Goal: Task Accomplishment & Management: Use online tool/utility

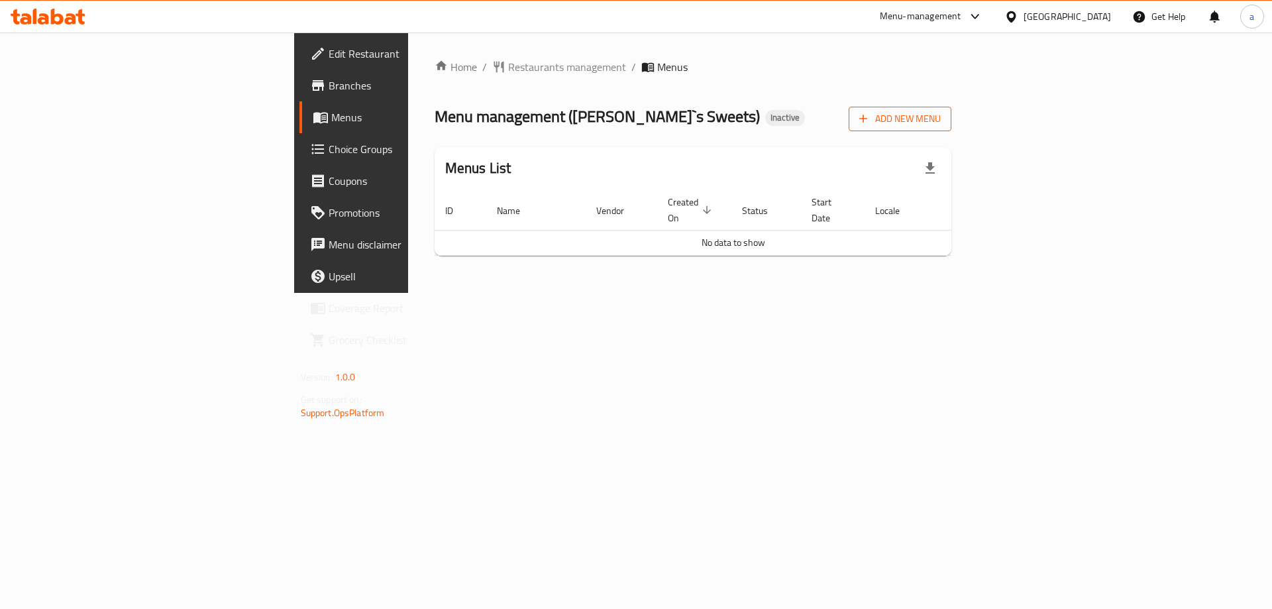
click at [941, 113] on span "Add New Menu" at bounding box center [899, 119] width 81 height 17
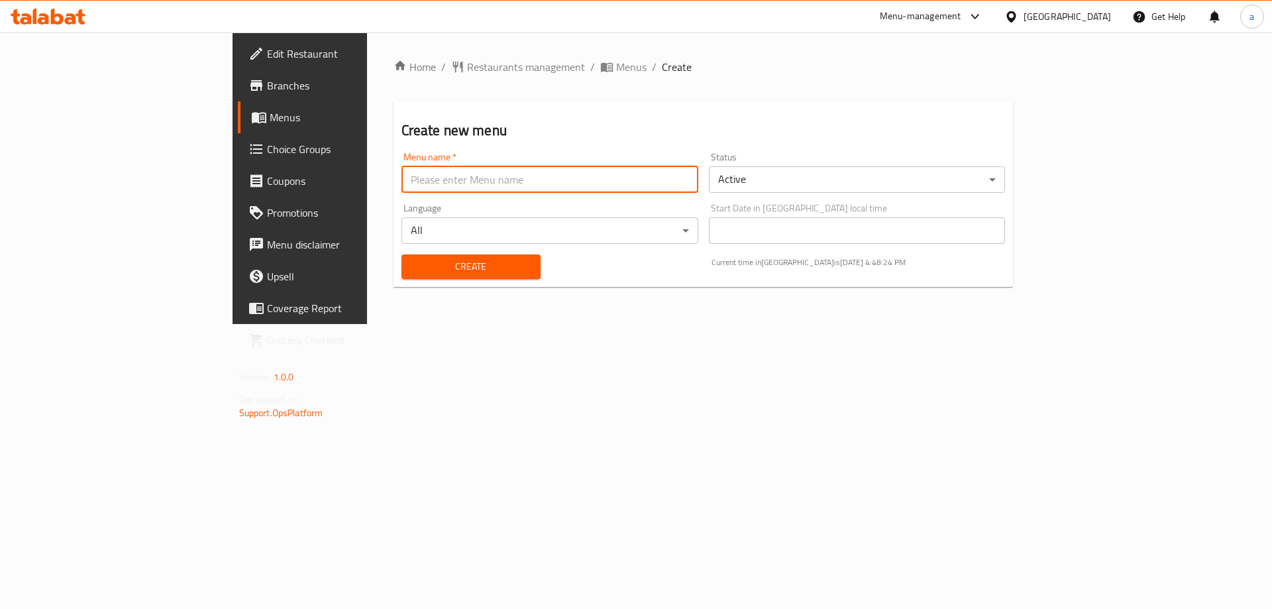
click at [519, 166] on input "text" at bounding box center [549, 179] width 297 height 26
type input "10/10/2025"
click at [401, 254] on button "Create" at bounding box center [470, 266] width 139 height 25
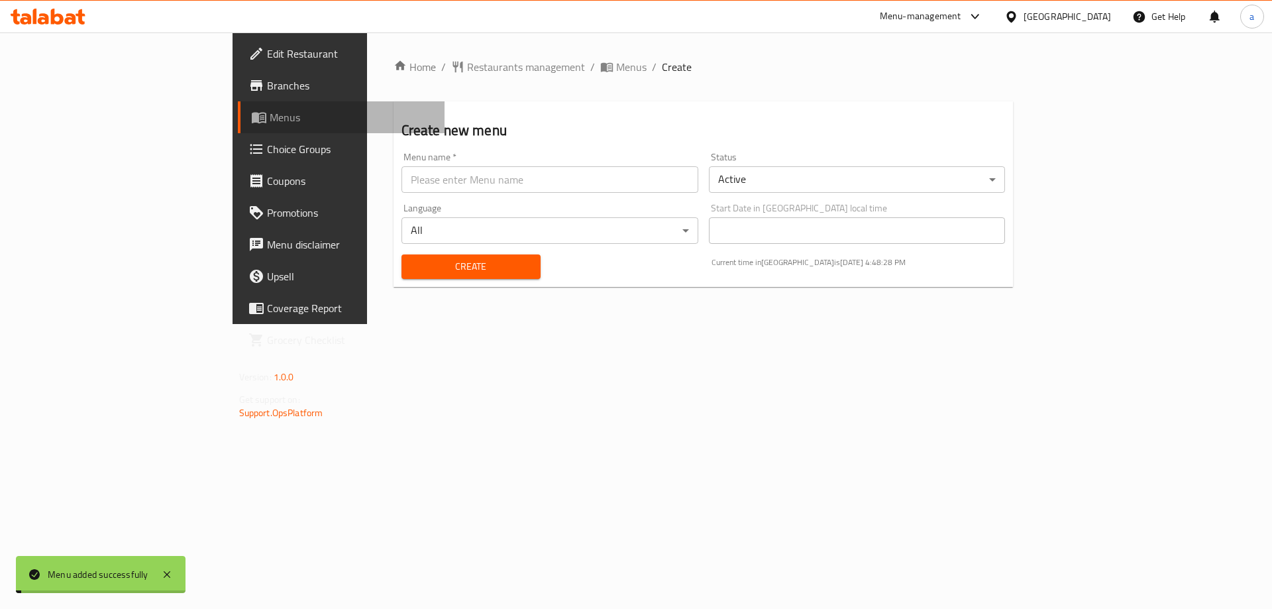
click at [270, 121] on span "Menus" at bounding box center [352, 117] width 165 height 16
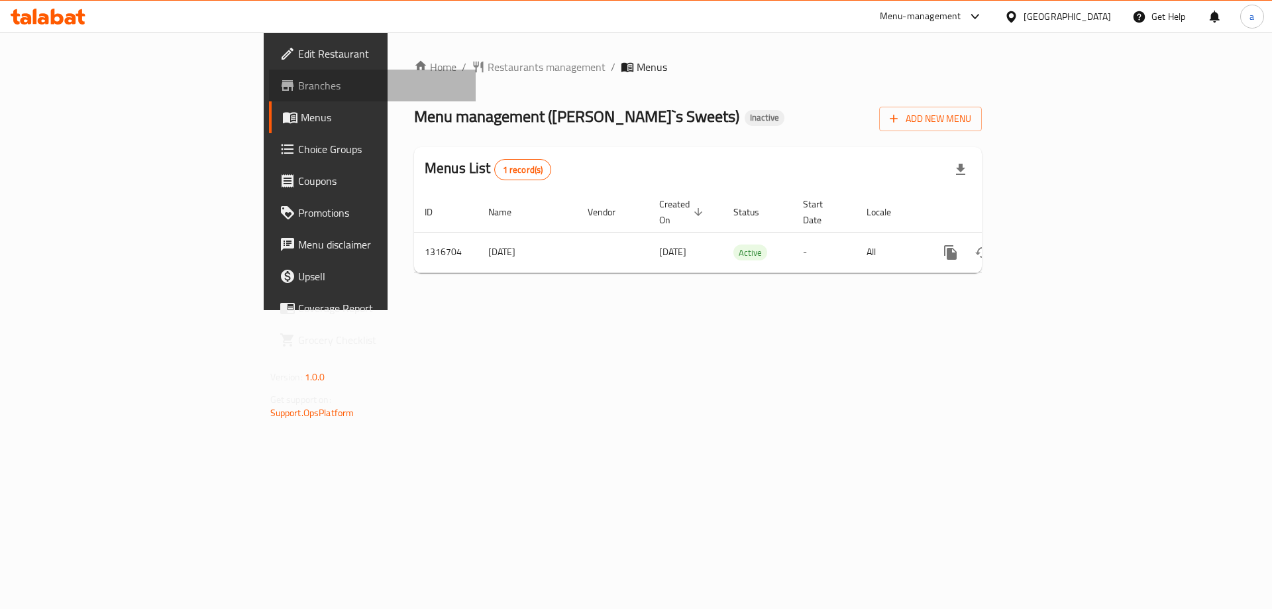
click at [298, 86] on span "Branches" at bounding box center [382, 85] width 168 height 16
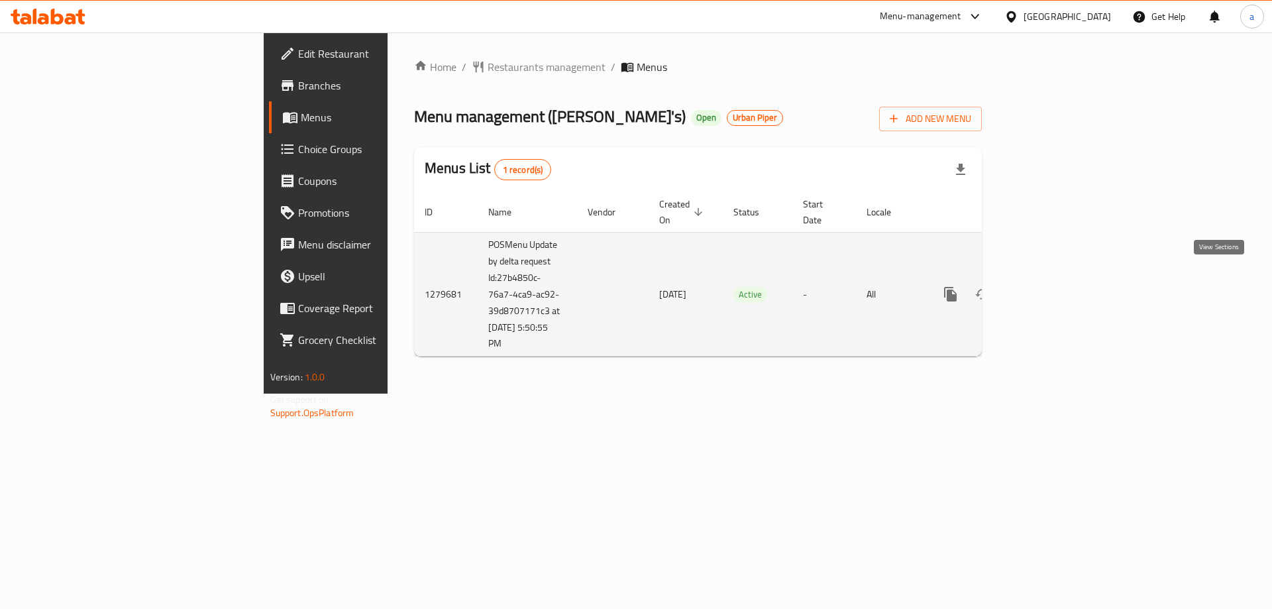
click at [1054, 286] on icon "enhanced table" at bounding box center [1046, 294] width 16 height 16
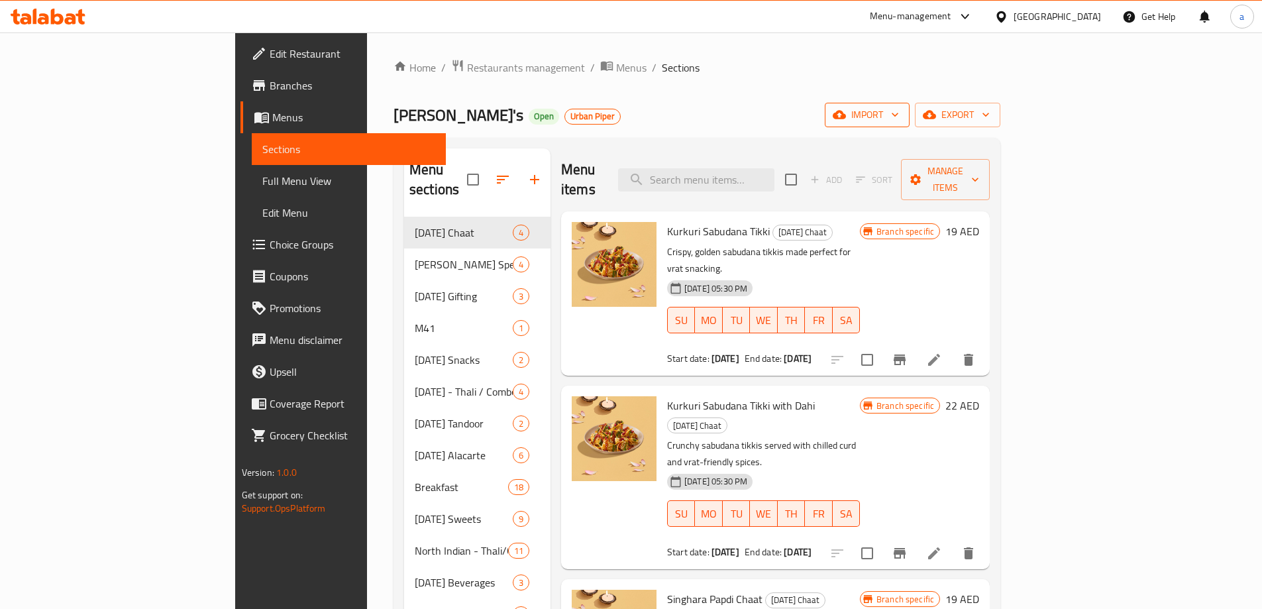
click at [899, 119] on span "import" at bounding box center [867, 115] width 64 height 17
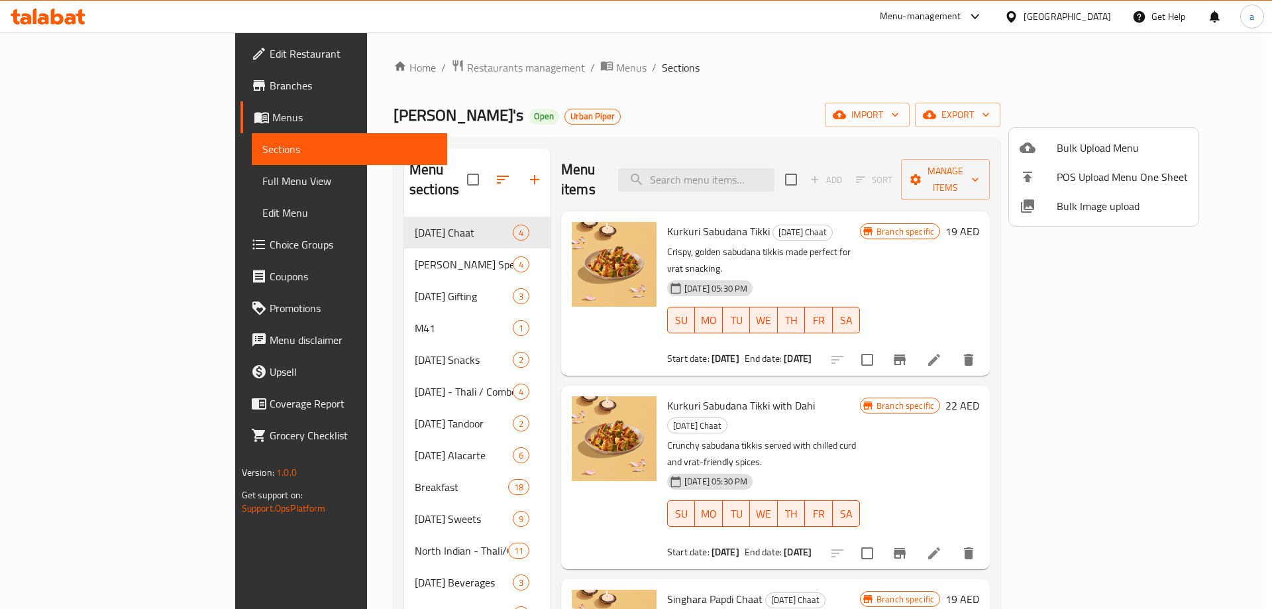
click at [1192, 119] on div at bounding box center [636, 304] width 1272 height 609
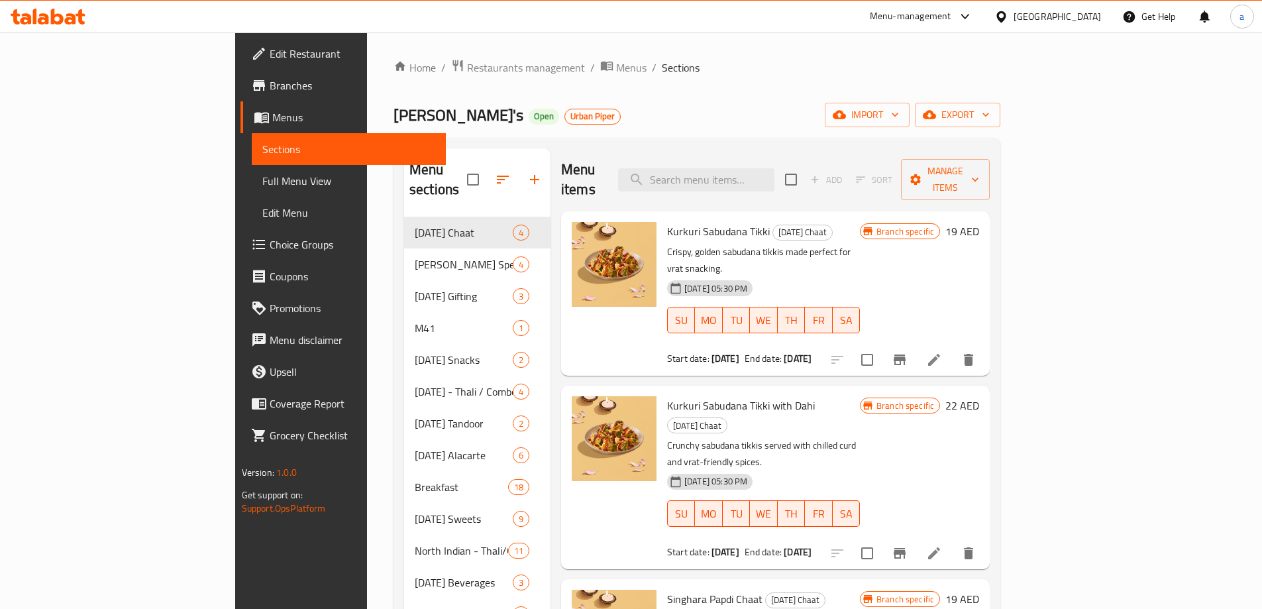
click at [990, 119] on span "export" at bounding box center [957, 115] width 64 height 17
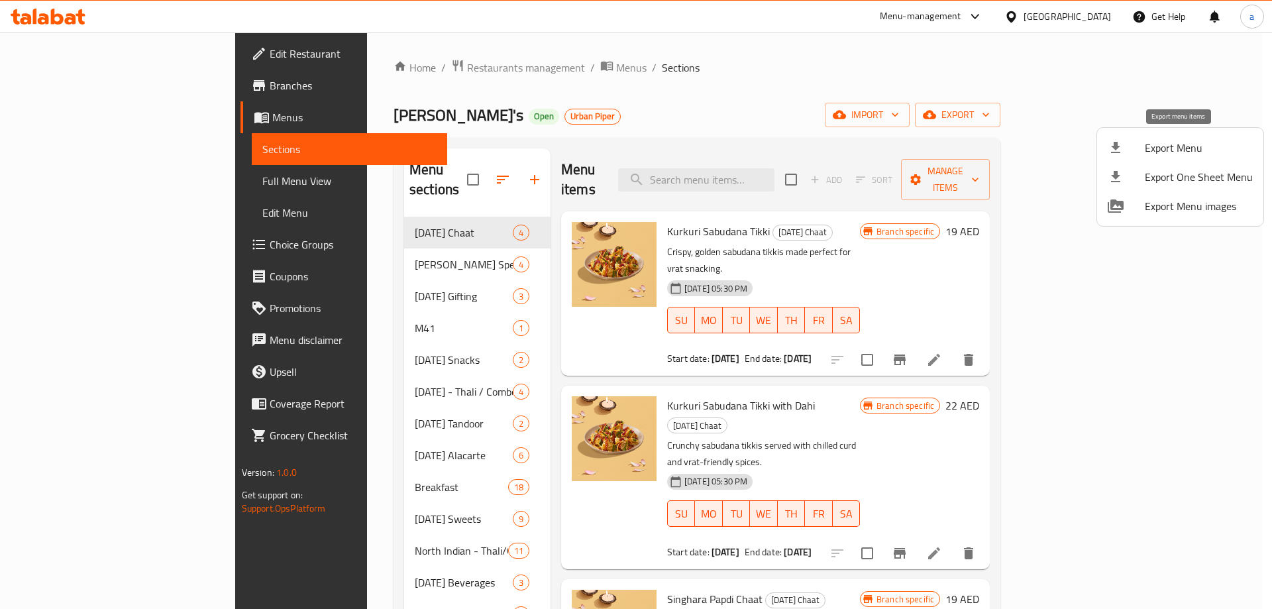
click at [1152, 150] on span "Export Menu" at bounding box center [1199, 148] width 108 height 16
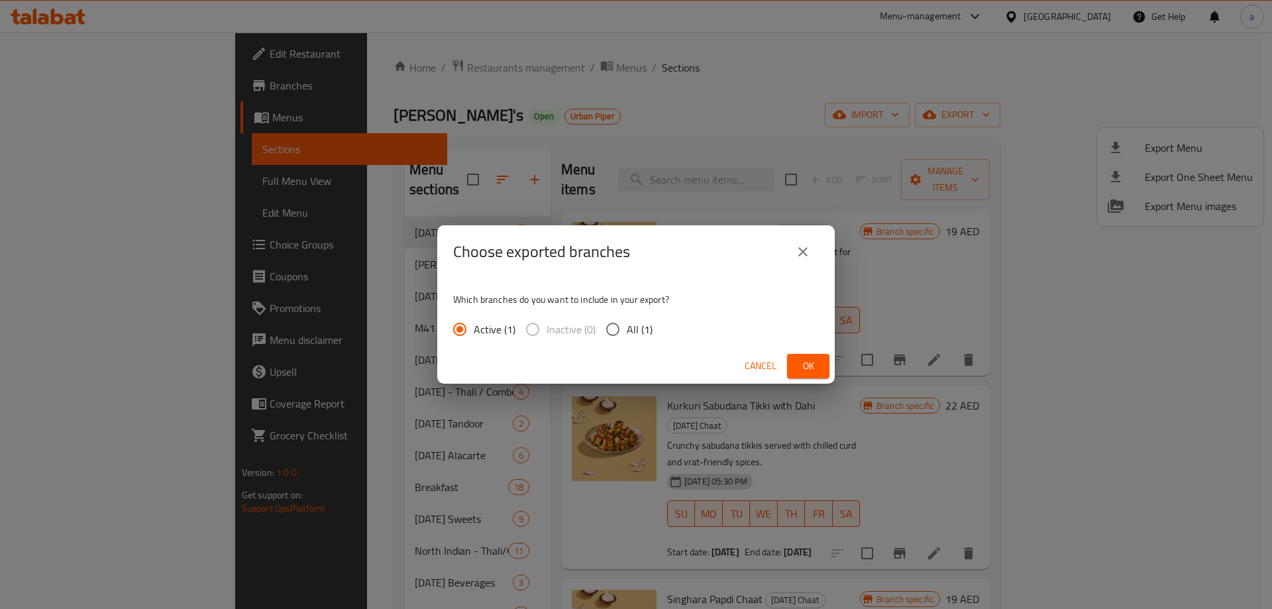
click at [648, 331] on span "All (1)" at bounding box center [640, 329] width 26 height 16
click at [627, 331] on input "All (1)" at bounding box center [613, 329] width 28 height 28
radio input "true"
click at [809, 366] on span "Ok" at bounding box center [807, 366] width 21 height 17
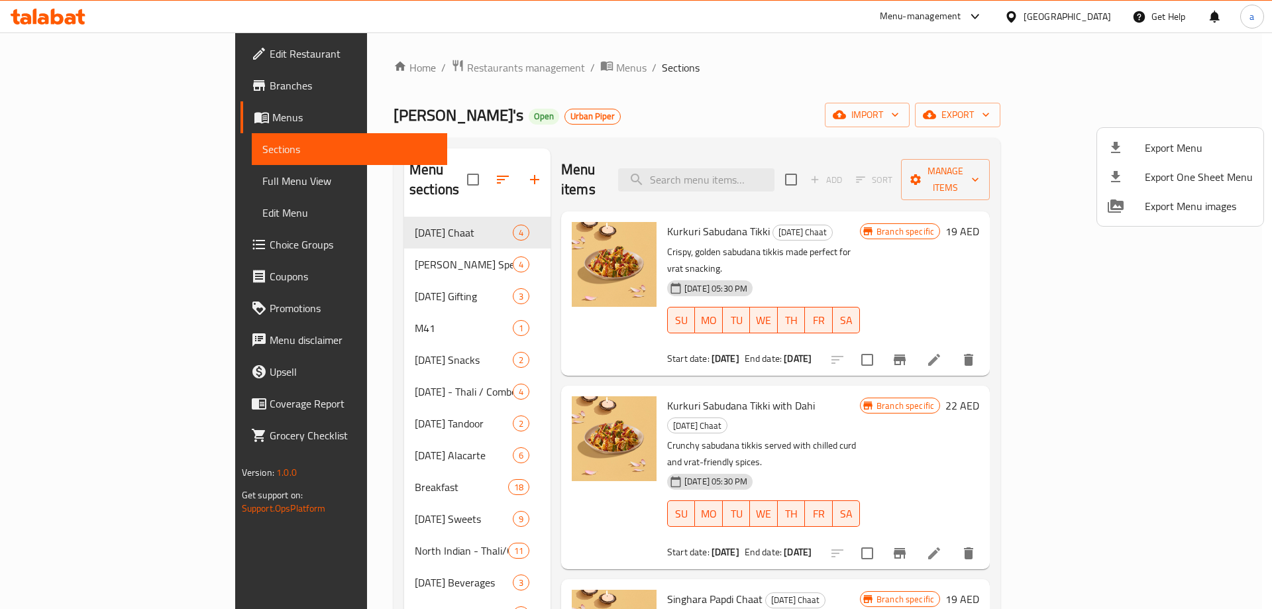
click at [117, 90] on div at bounding box center [636, 304] width 1272 height 609
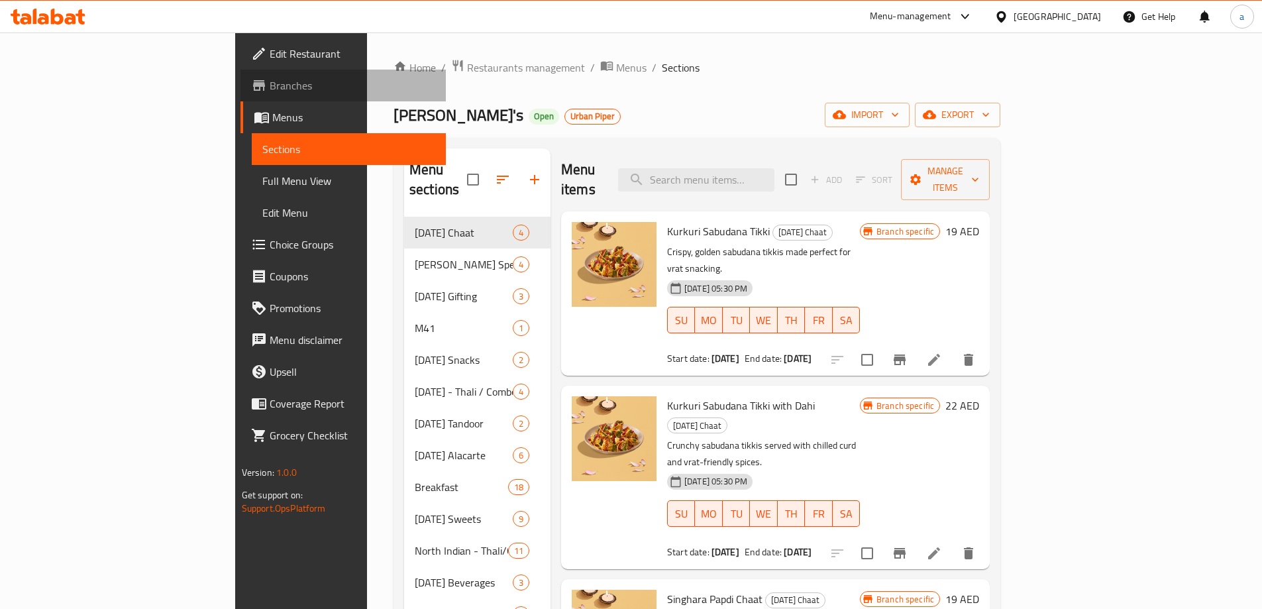
click at [270, 87] on span "Branches" at bounding box center [353, 85] width 166 height 16
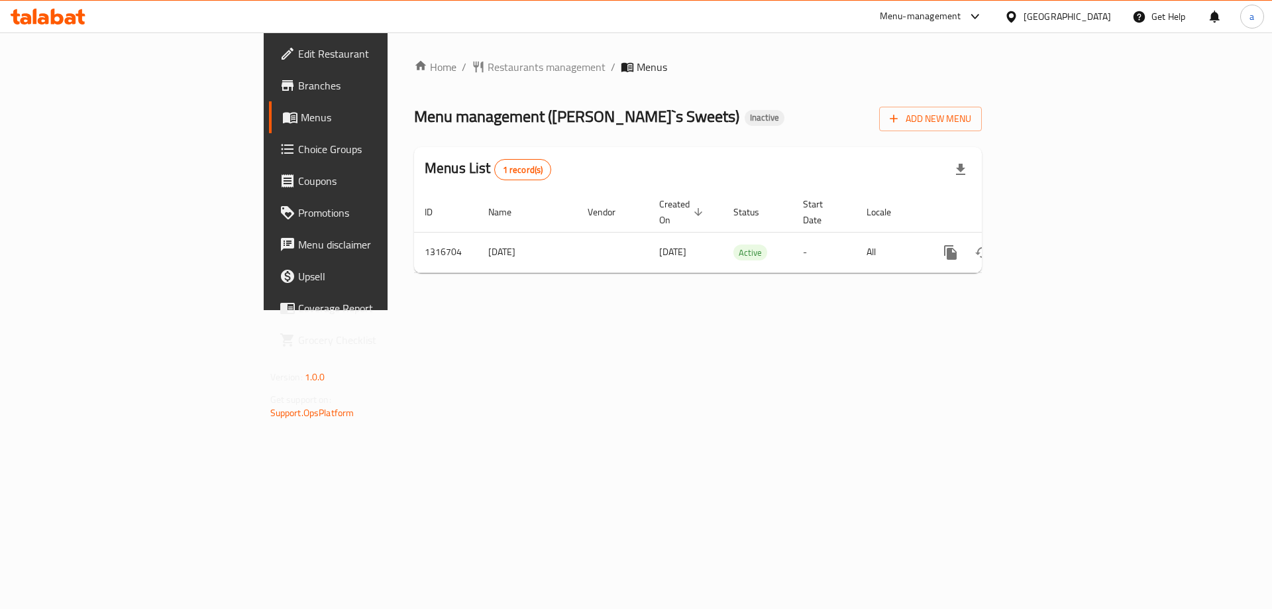
click at [298, 87] on span "Branches" at bounding box center [382, 85] width 168 height 16
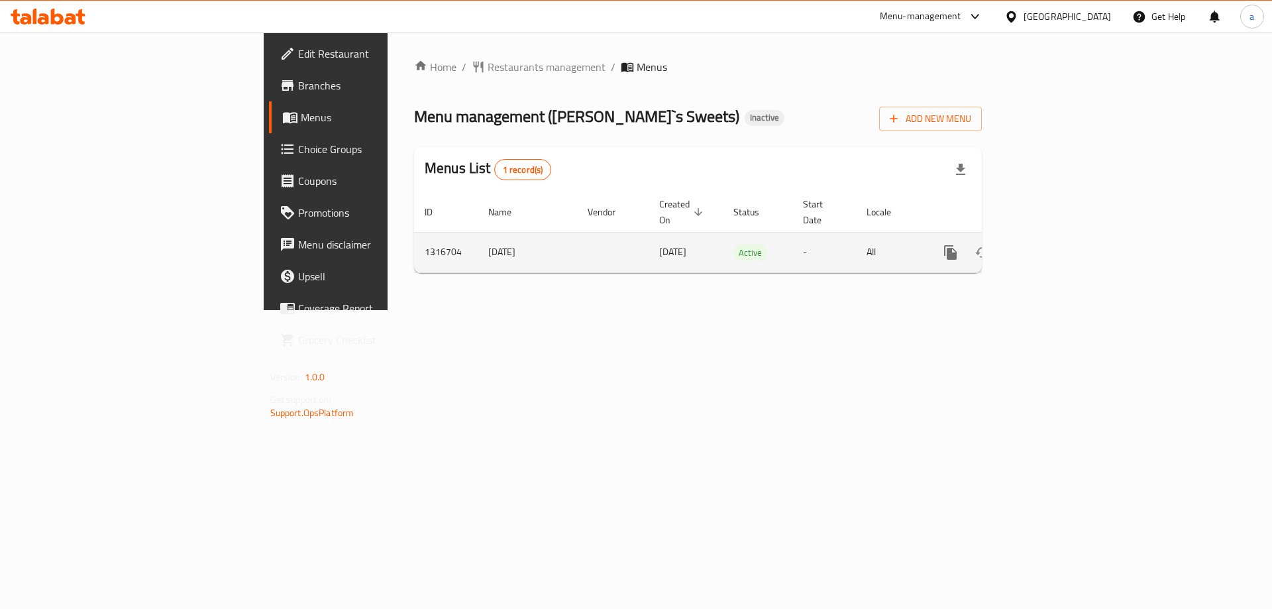
click at [1052, 246] on icon "enhanced table" at bounding box center [1046, 252] width 12 height 12
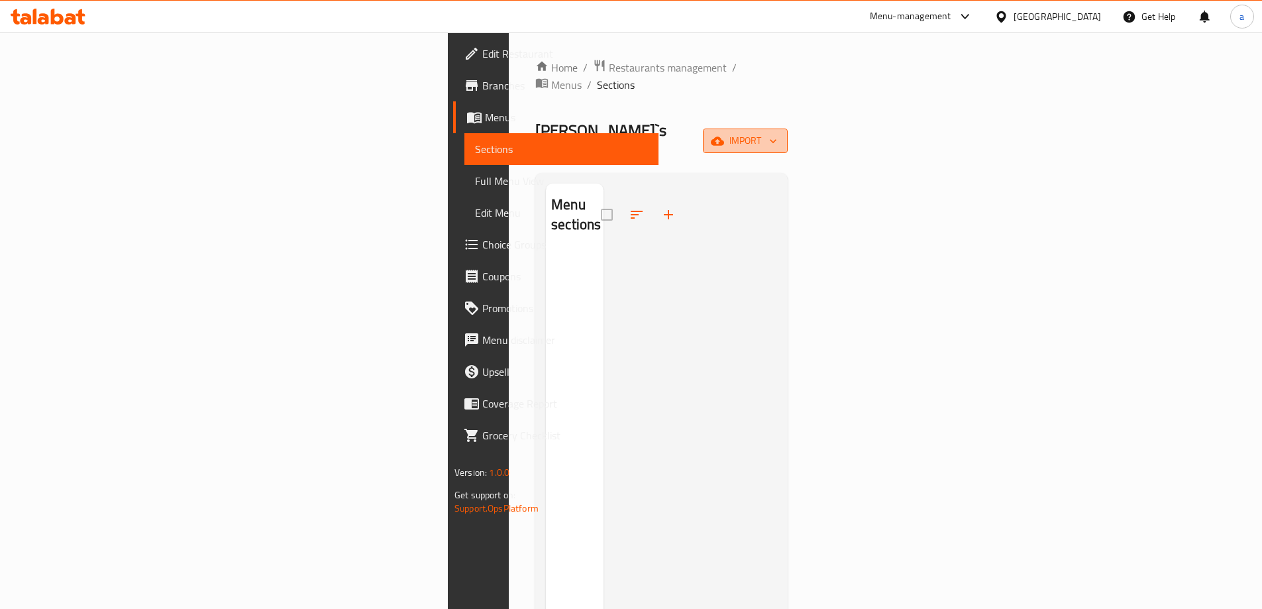
click at [777, 132] on span "import" at bounding box center [745, 140] width 64 height 17
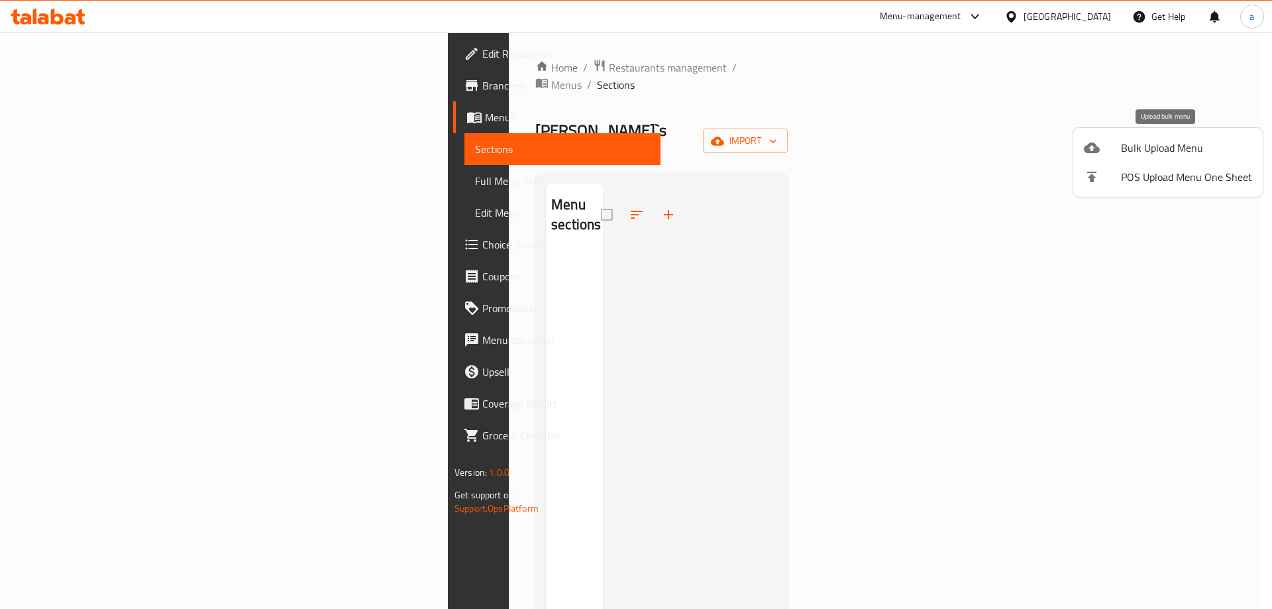
click at [1164, 152] on span "Bulk Upload Menu" at bounding box center [1186, 148] width 131 height 16
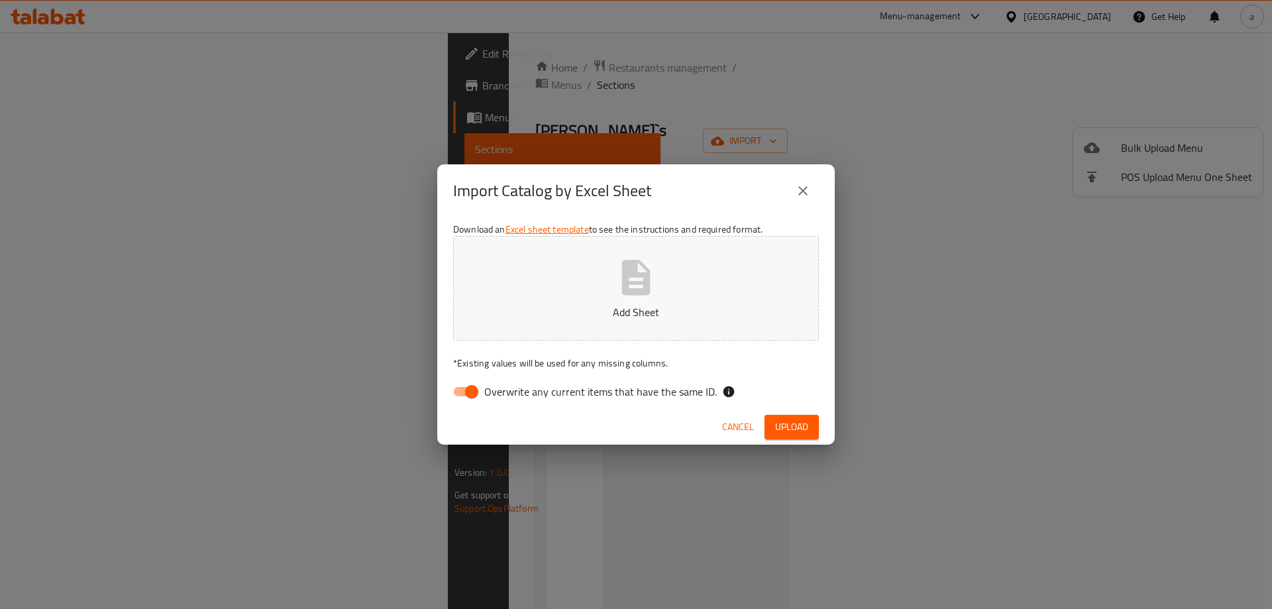
click at [519, 388] on span "Overwrite any current items that have the same ID." at bounding box center [600, 391] width 232 height 16
click at [509, 388] on input "Overwrite any current items that have the same ID." at bounding box center [472, 391] width 76 height 25
checkbox input "false"
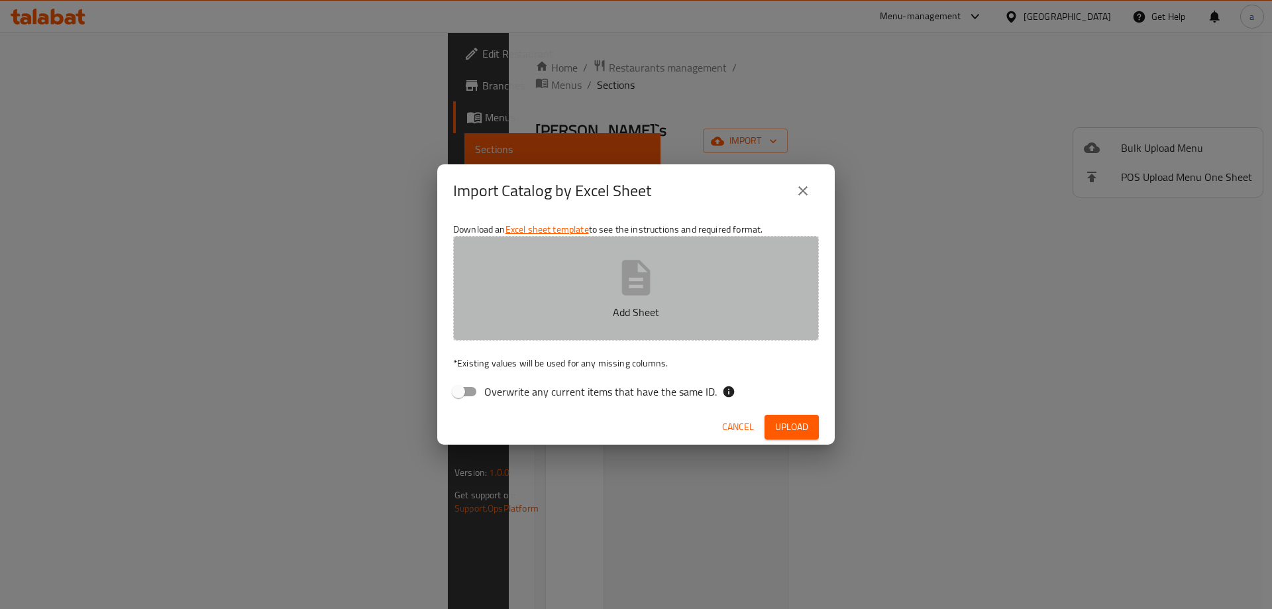
click at [542, 317] on p "Add Sheet" at bounding box center [636, 312] width 325 height 16
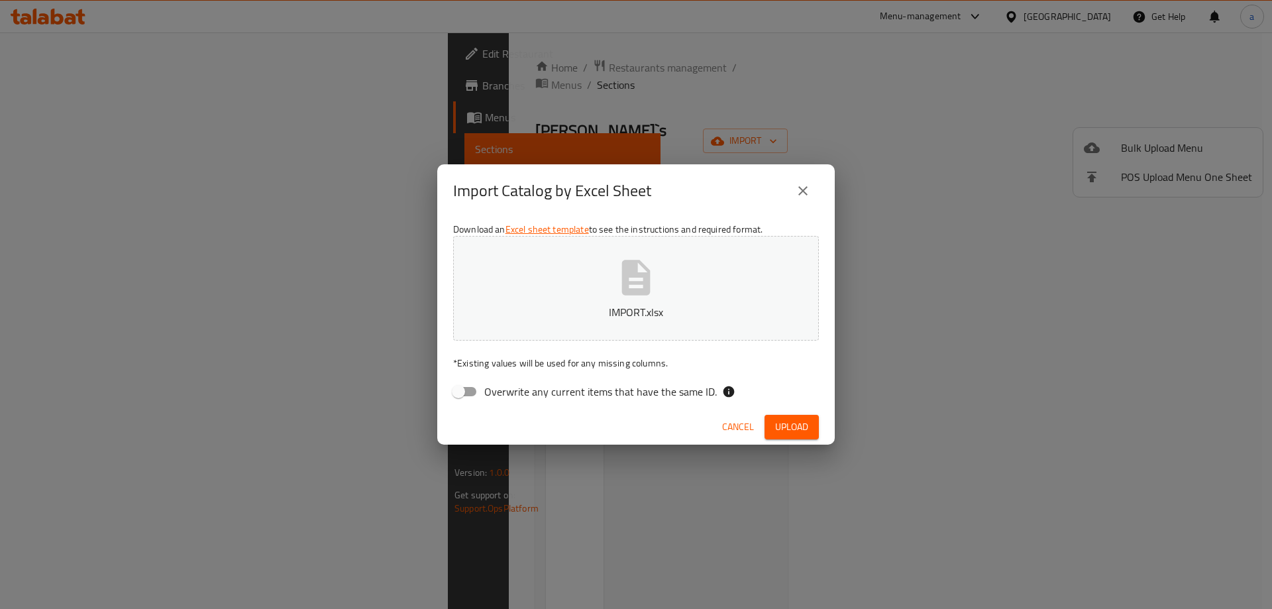
click at [453, 236] on button "IMPORT.xlsx" at bounding box center [636, 288] width 366 height 105
click at [801, 434] on span "Upload" at bounding box center [791, 427] width 33 height 17
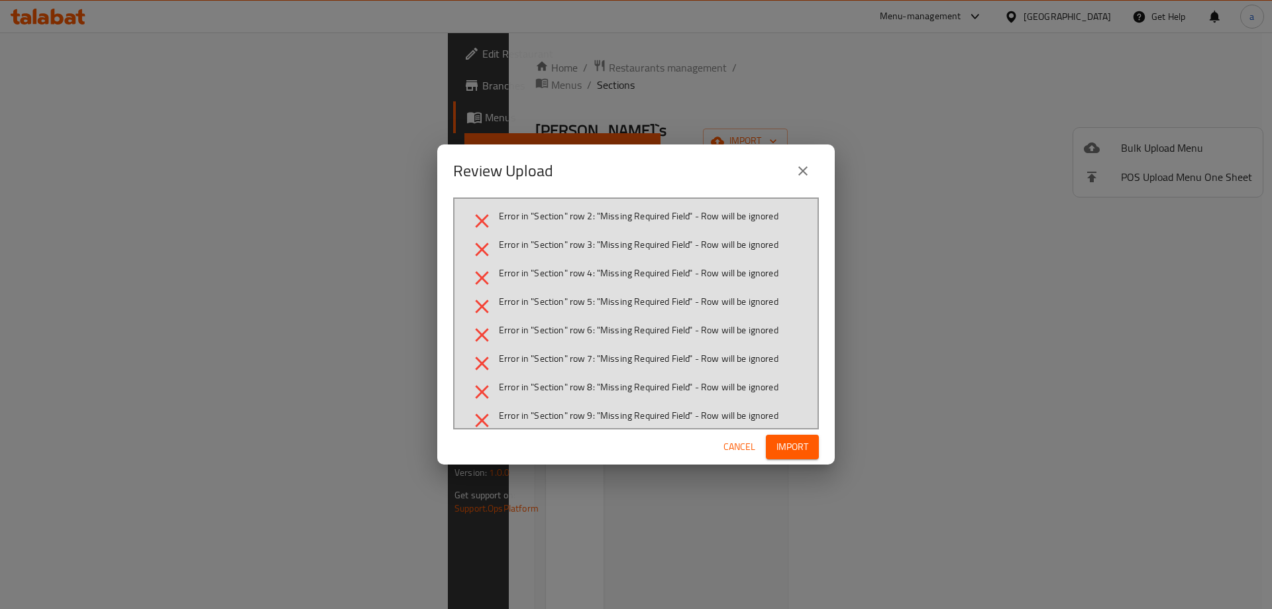
click at [752, 441] on span "Cancel" at bounding box center [739, 446] width 32 height 17
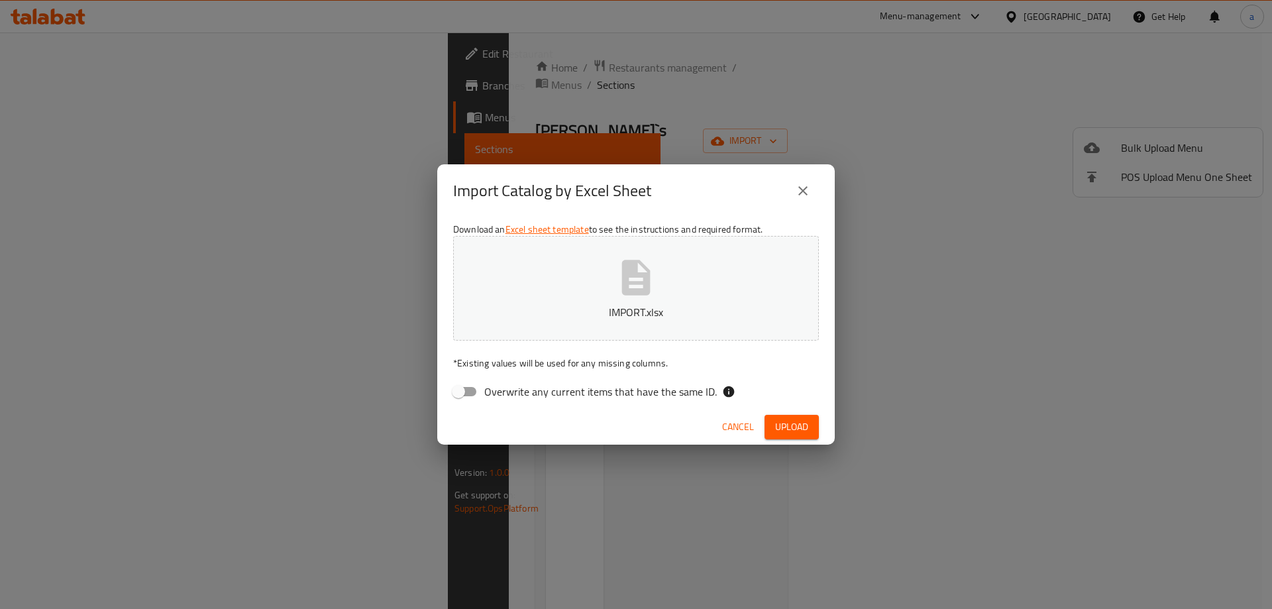
click at [741, 426] on span "Cancel" at bounding box center [738, 427] width 32 height 17
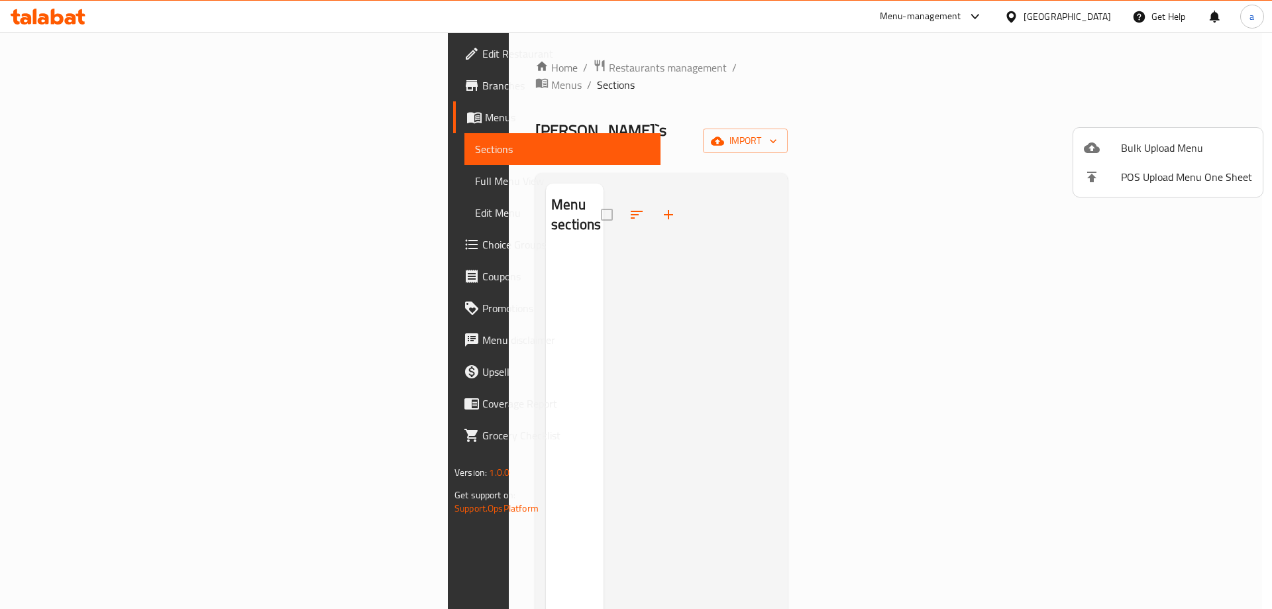
click at [1180, 115] on div at bounding box center [636, 304] width 1272 height 609
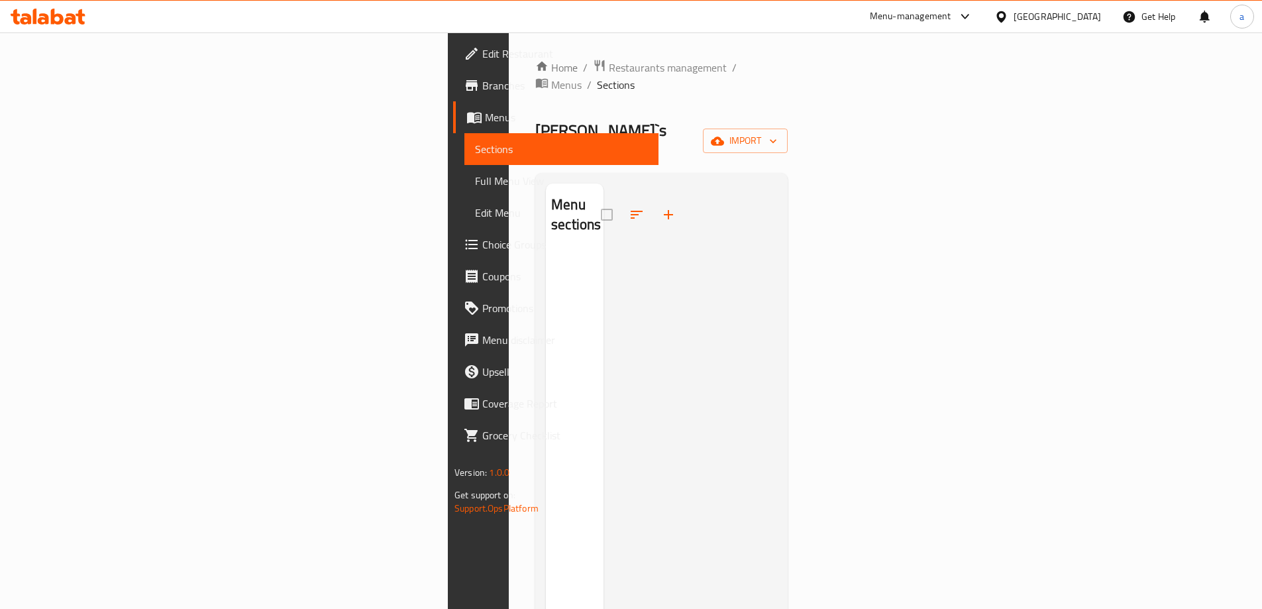
click at [777, 183] on div at bounding box center [690, 487] width 174 height 609
click at [777, 132] on span "import" at bounding box center [745, 140] width 64 height 17
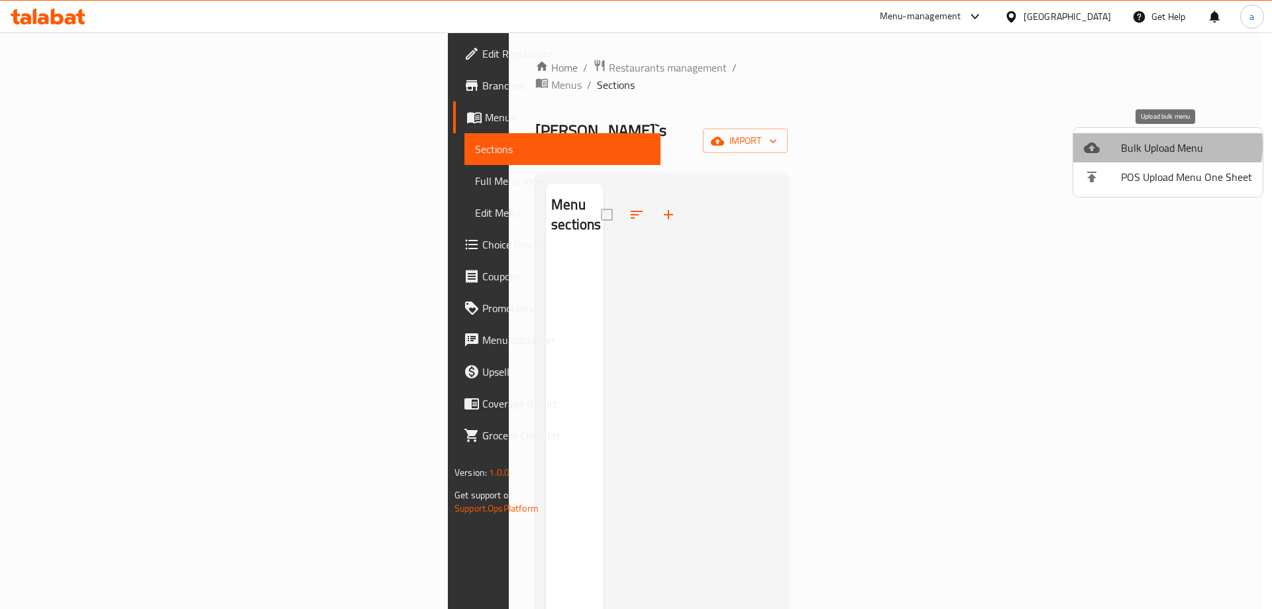
click at [1150, 146] on span "Bulk Upload Menu" at bounding box center [1186, 148] width 131 height 16
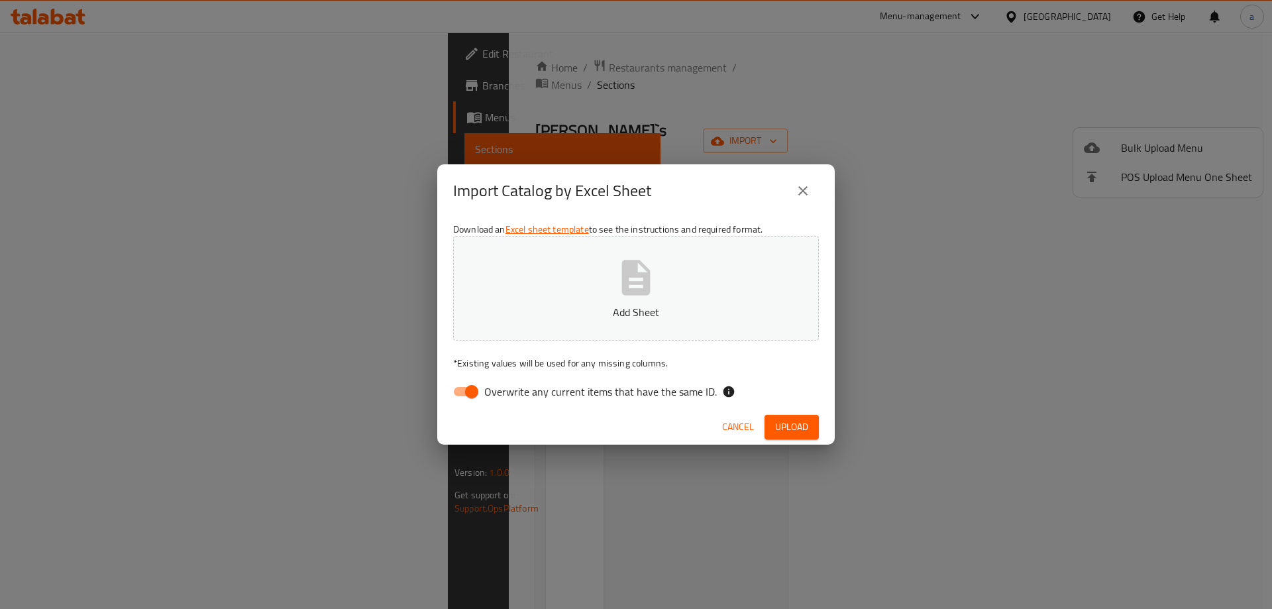
click at [545, 322] on button "Add Sheet" at bounding box center [636, 288] width 366 height 105
click at [470, 392] on input "Overwrite any current items that have the same ID." at bounding box center [472, 391] width 76 height 25
checkbox input "false"
click at [793, 434] on span "Upload" at bounding box center [791, 427] width 33 height 17
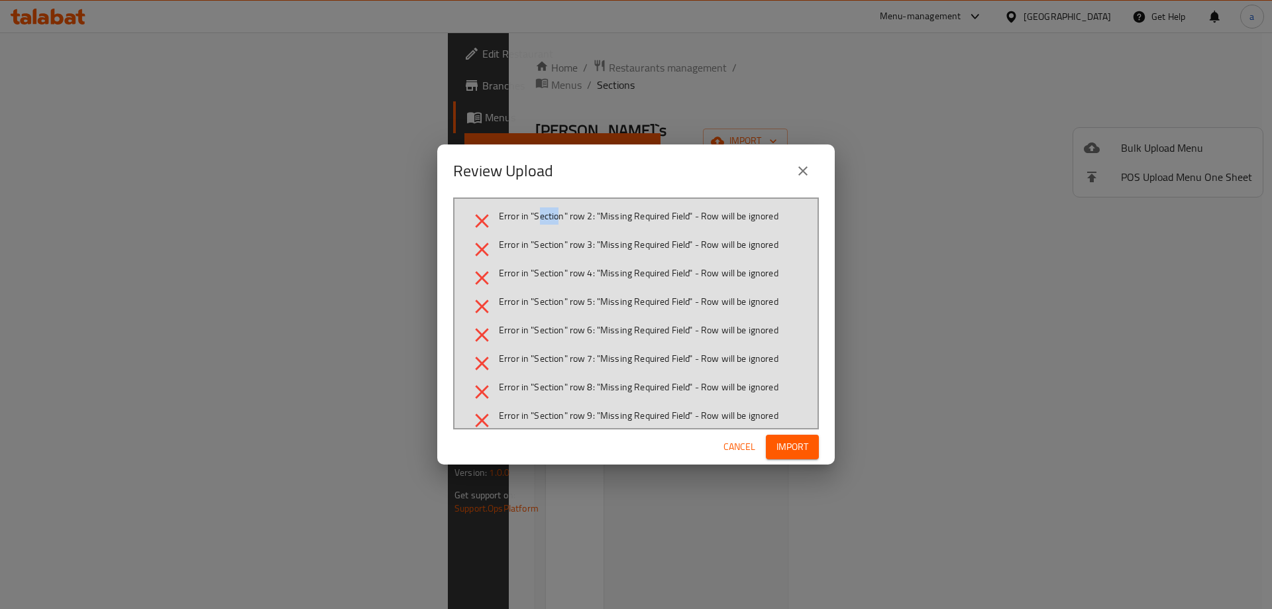
drag, startPoint x: 536, startPoint y: 220, endPoint x: 560, endPoint y: 222, distance: 23.9
click at [560, 222] on span "Error in "Section" row 2: "Missing Required Field" - Row will be ignored" at bounding box center [639, 215] width 280 height 13
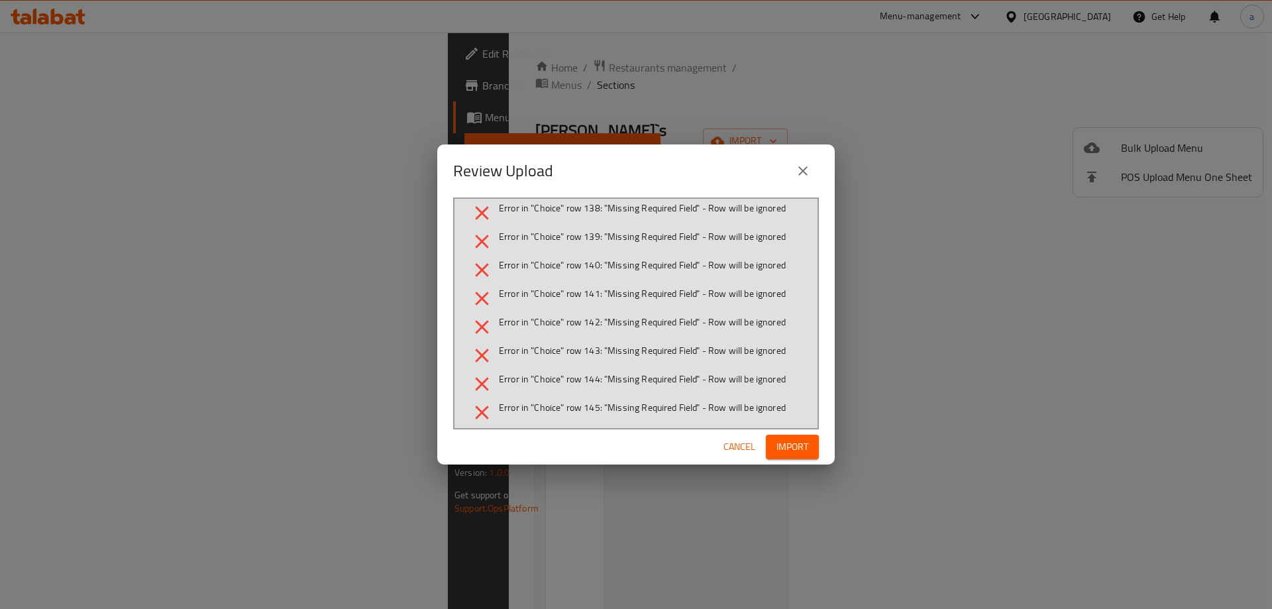
scroll to position [14622, 0]
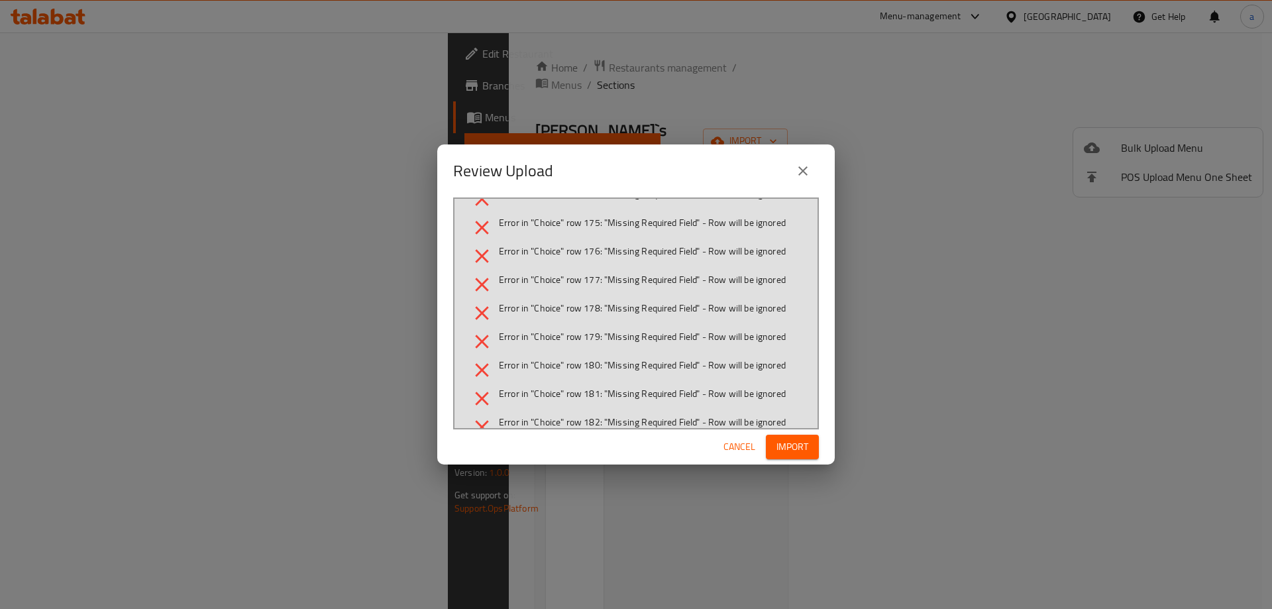
click at [807, 170] on icon "close" at bounding box center [803, 171] width 16 height 16
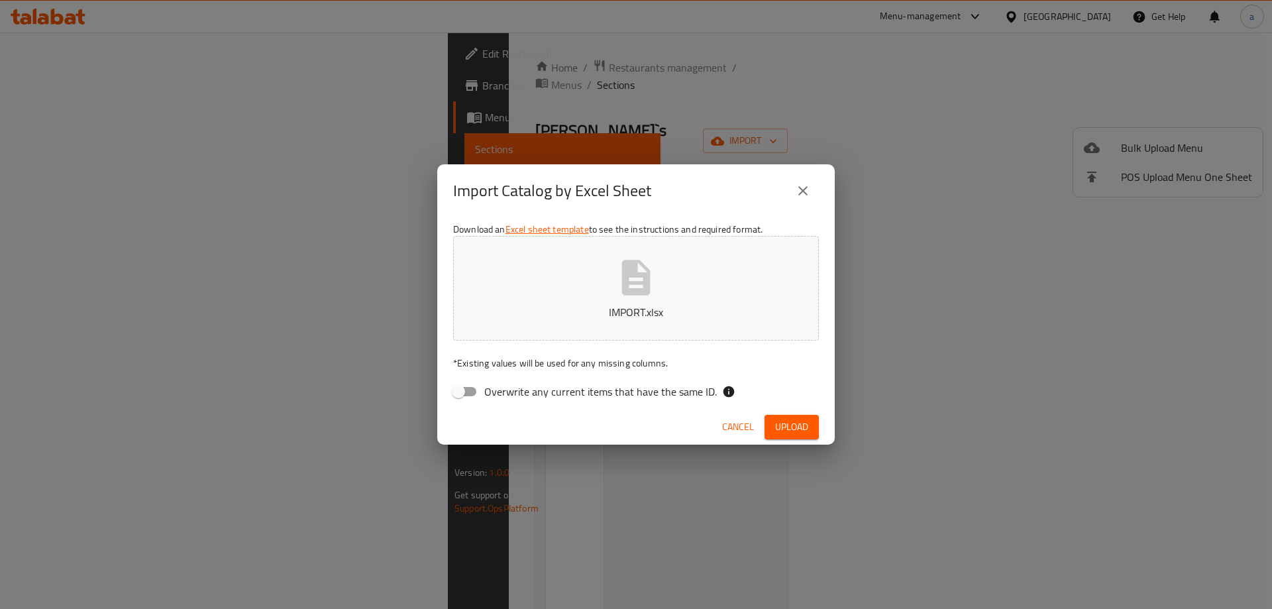
click at [670, 287] on button "IMPORT.xlsx" at bounding box center [636, 288] width 366 height 105
click at [784, 426] on span "Upload" at bounding box center [791, 427] width 33 height 17
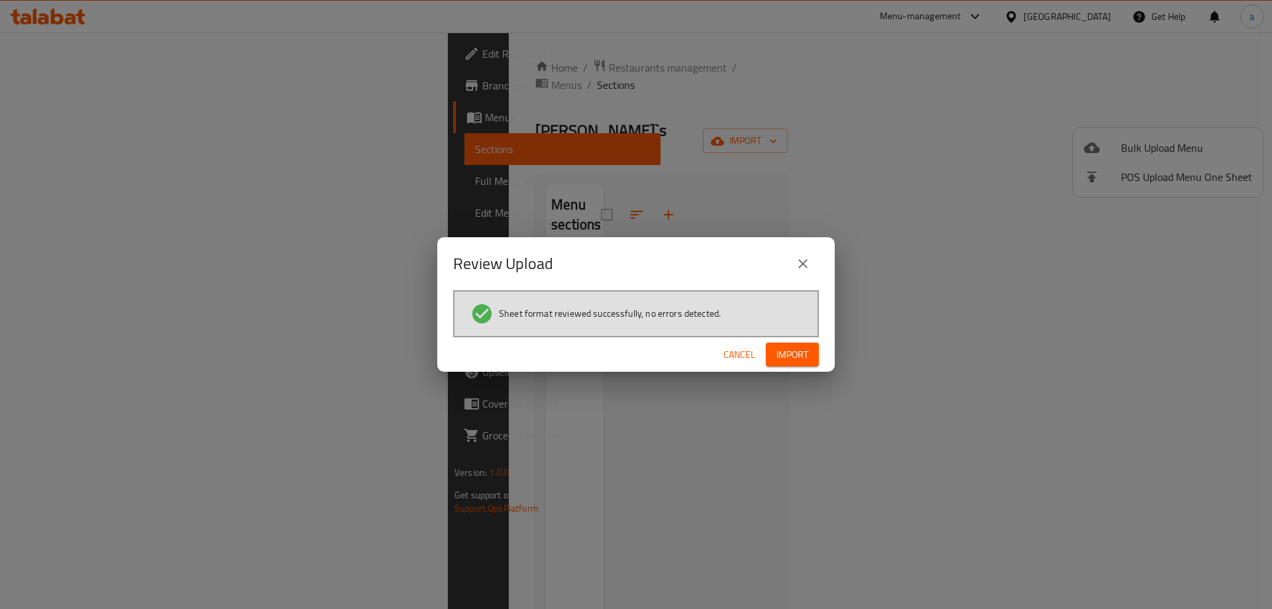
click at [778, 359] on span "Import" at bounding box center [792, 354] width 32 height 17
